Goal: Information Seeking & Learning: Learn about a topic

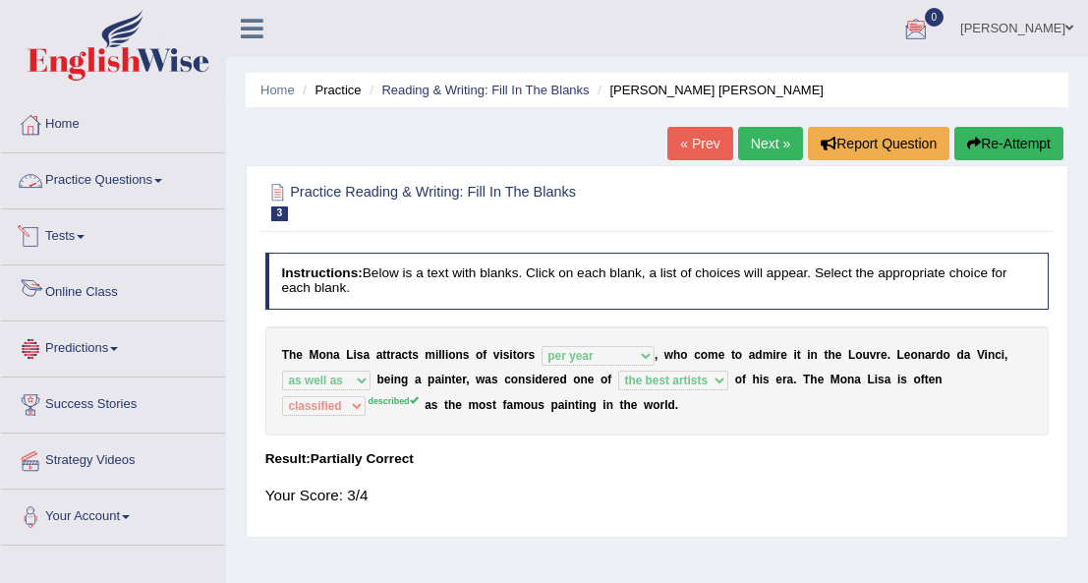
select select "per year"
select select "as well as"
select select "the best artists"
select select "classified"
click at [162, 179] on span at bounding box center [158, 181] width 8 height 4
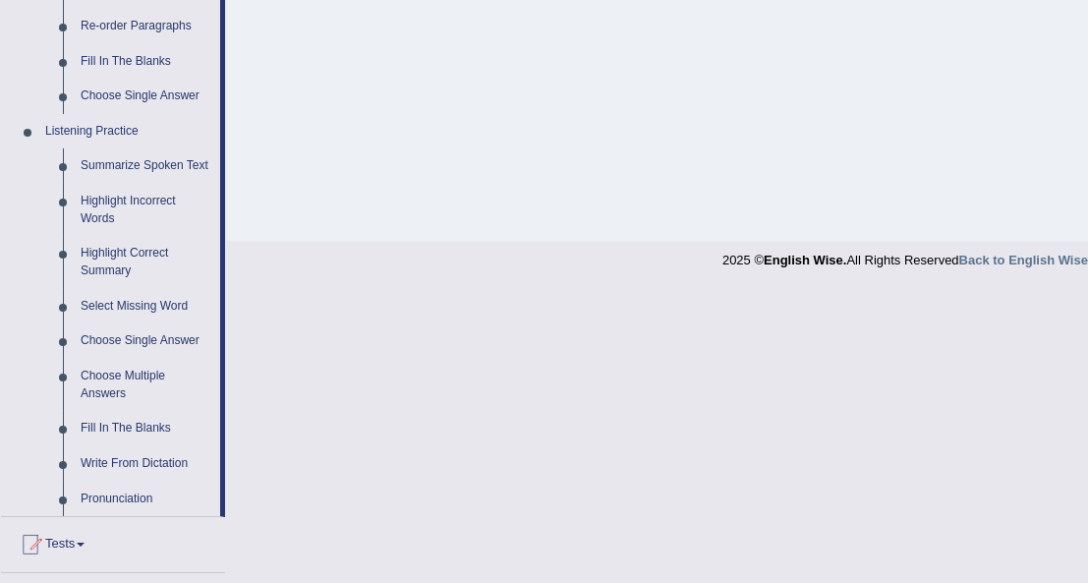
scroll to position [742, 0]
click at [142, 168] on link "Summarize Spoken Text" at bounding box center [146, 165] width 148 height 35
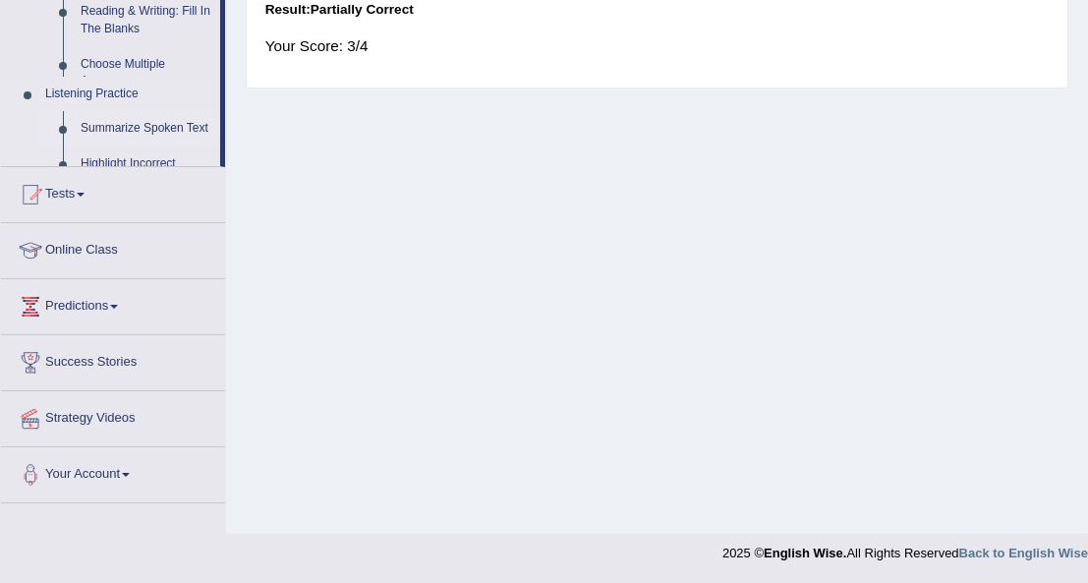
scroll to position [448, 0]
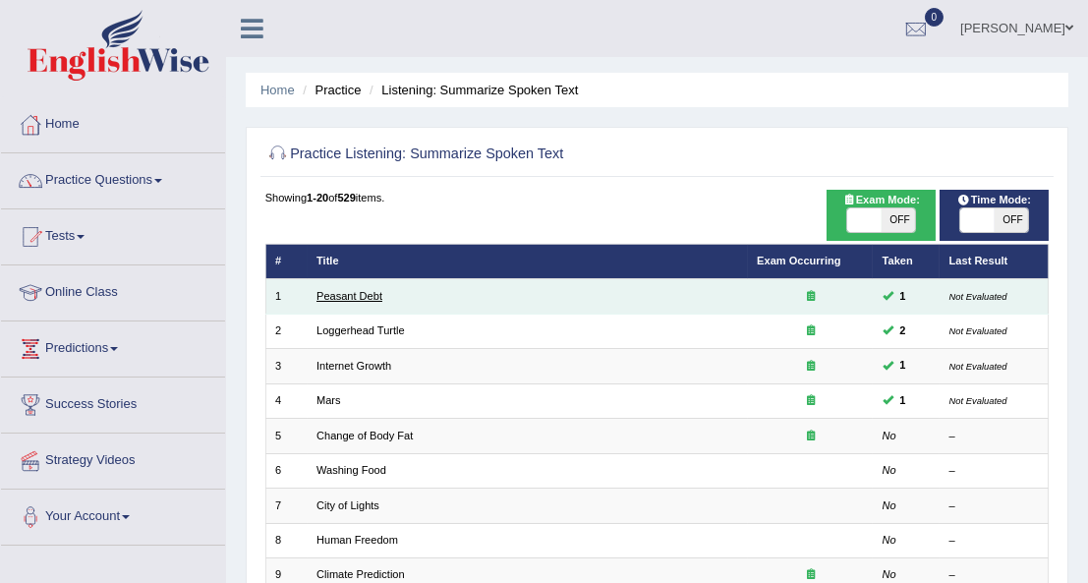
click at [361, 295] on link "Peasant Debt" at bounding box center [350, 296] width 66 height 12
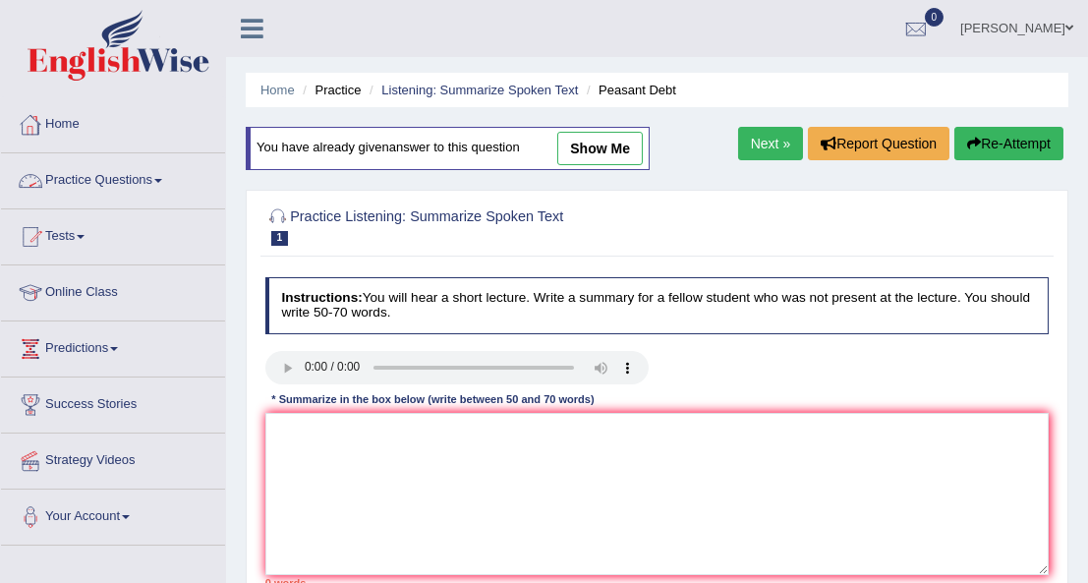
click at [162, 179] on span at bounding box center [158, 181] width 8 height 4
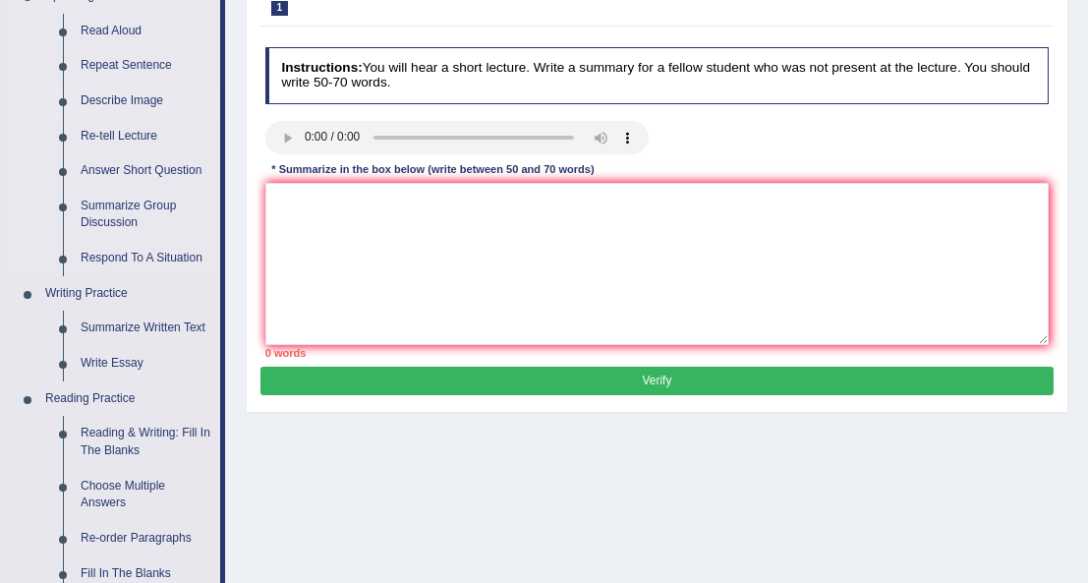
scroll to position [236, 0]
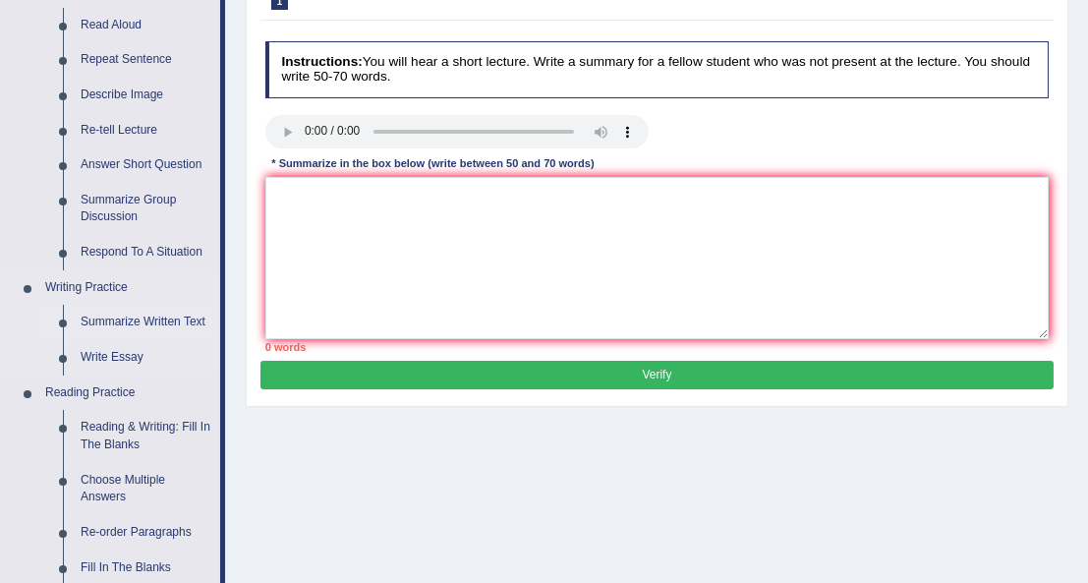
click at [140, 316] on link "Summarize Written Text" at bounding box center [146, 322] width 148 height 35
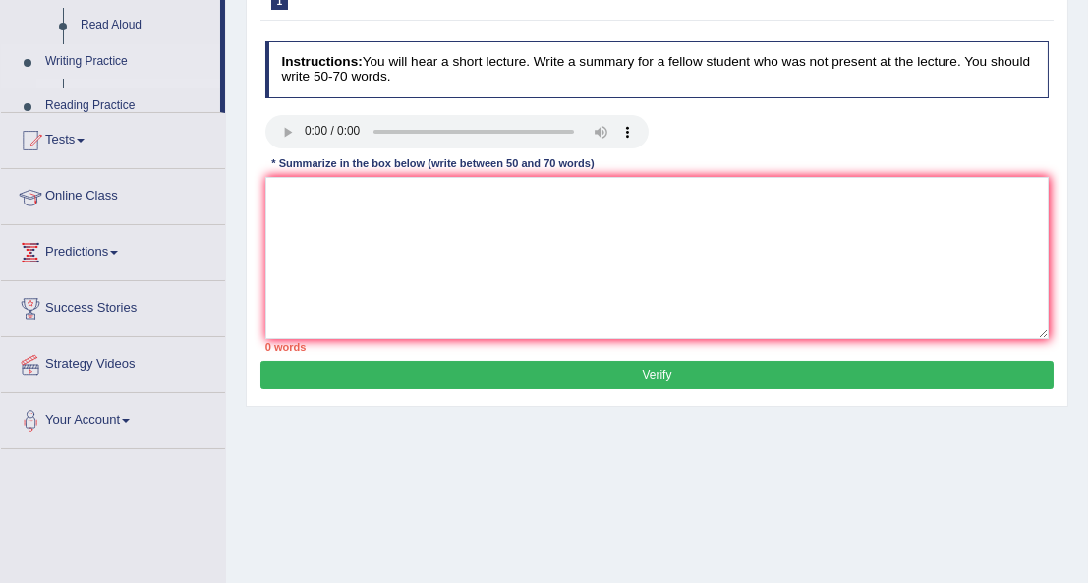
scroll to position [274, 0]
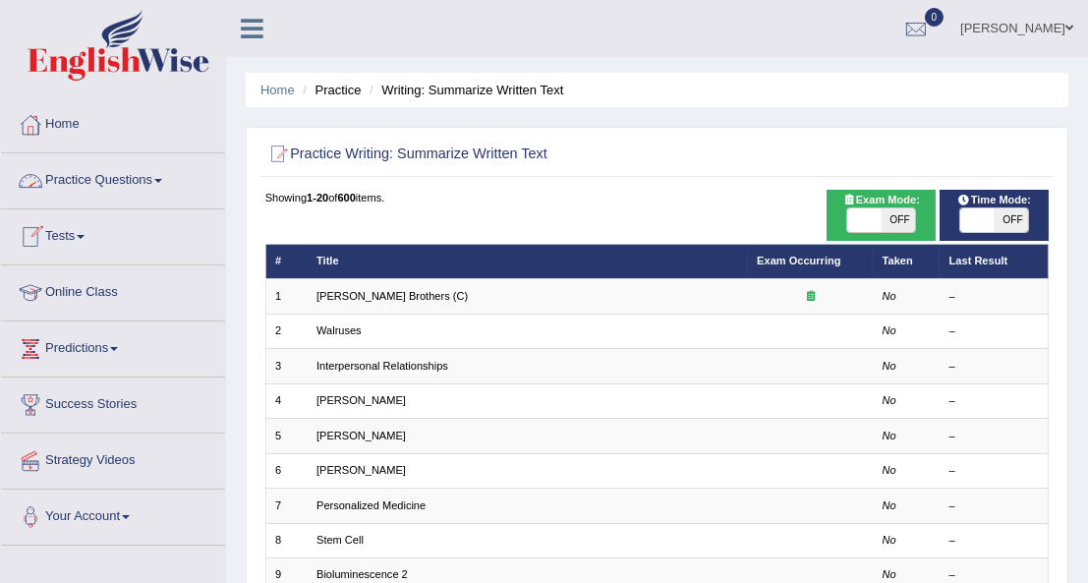
click at [160, 176] on link "Practice Questions" at bounding box center [113, 177] width 224 height 49
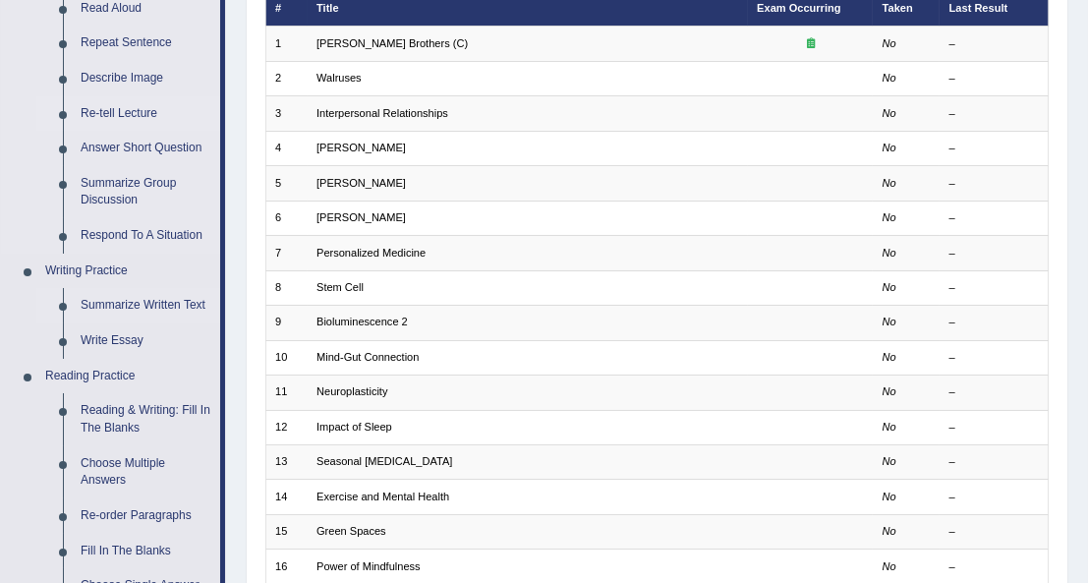
scroll to position [254, 0]
click at [115, 331] on link "Write Essay" at bounding box center [146, 340] width 148 height 35
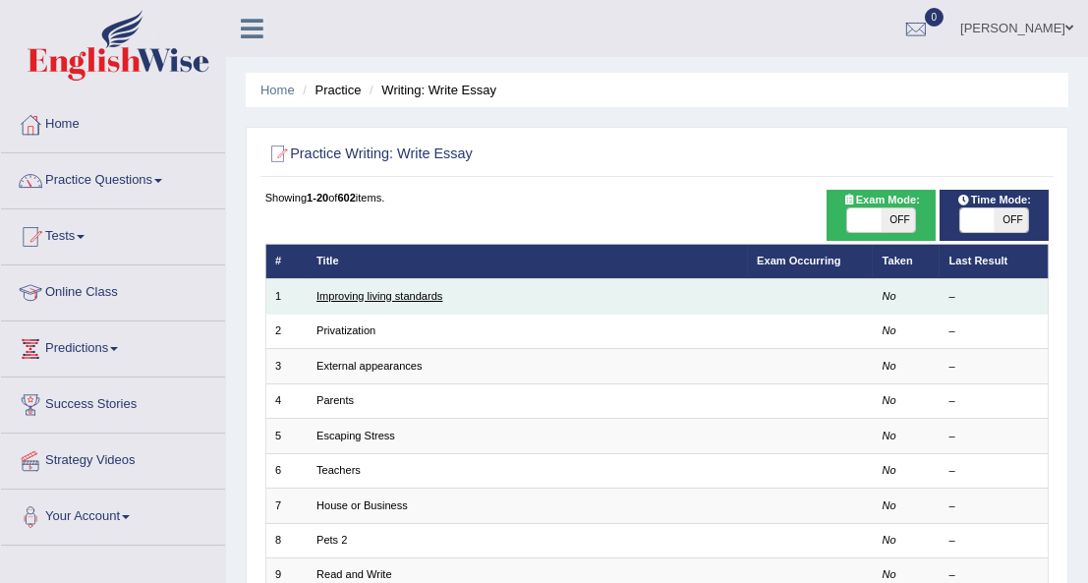
click at [374, 292] on link "Improving living standards" at bounding box center [380, 296] width 126 height 12
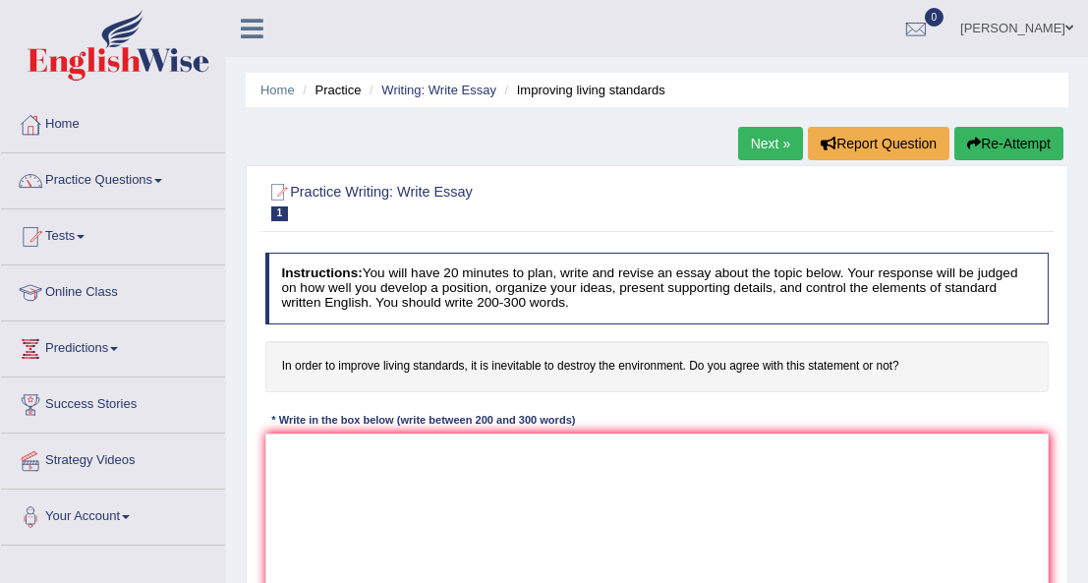
scroll to position [56, 0]
